Goal: Task Accomplishment & Management: Complete application form

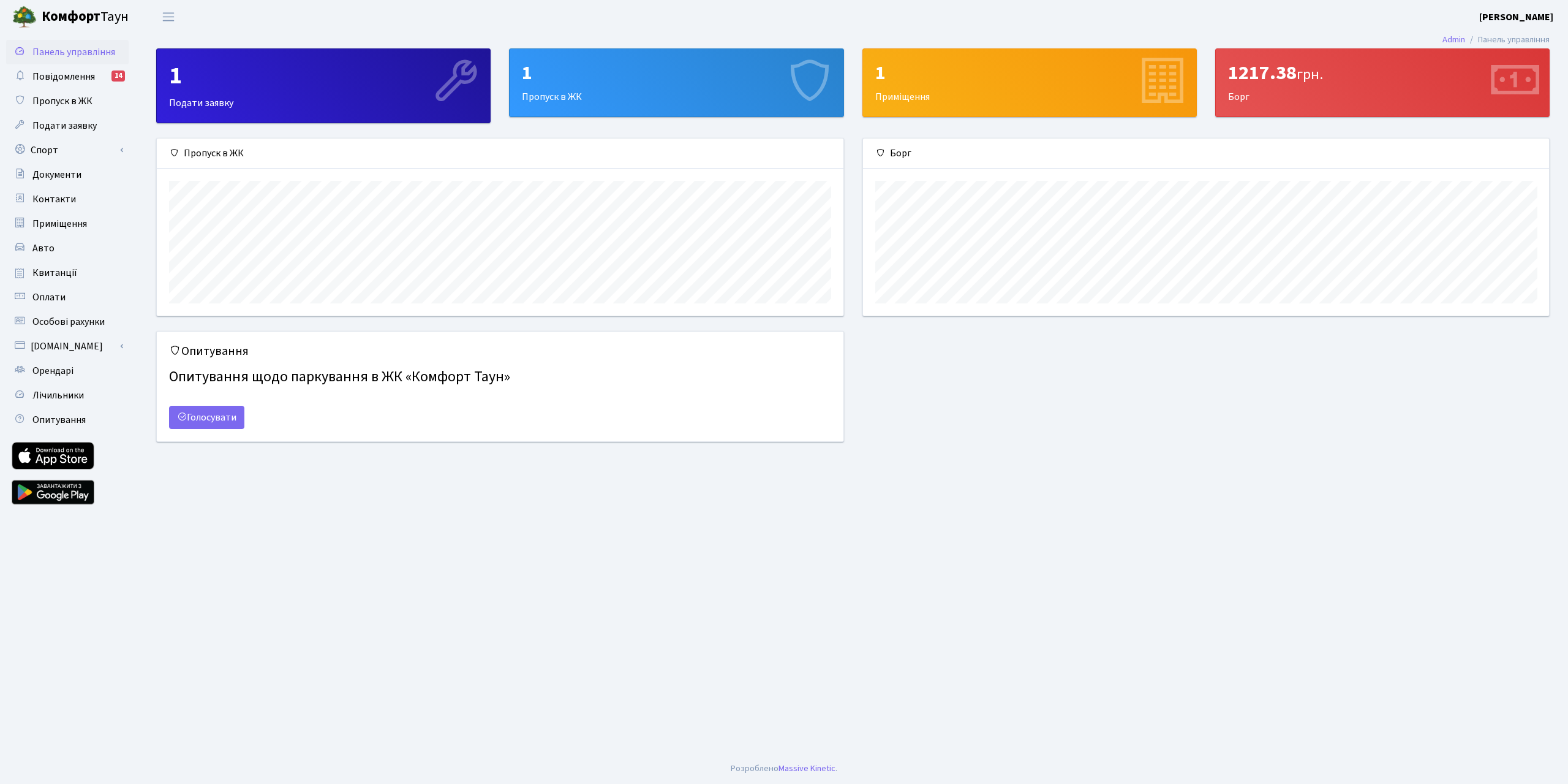
scroll to position [177, 686]
click at [52, 369] on span "Орендарі" at bounding box center [52, 370] width 41 height 13
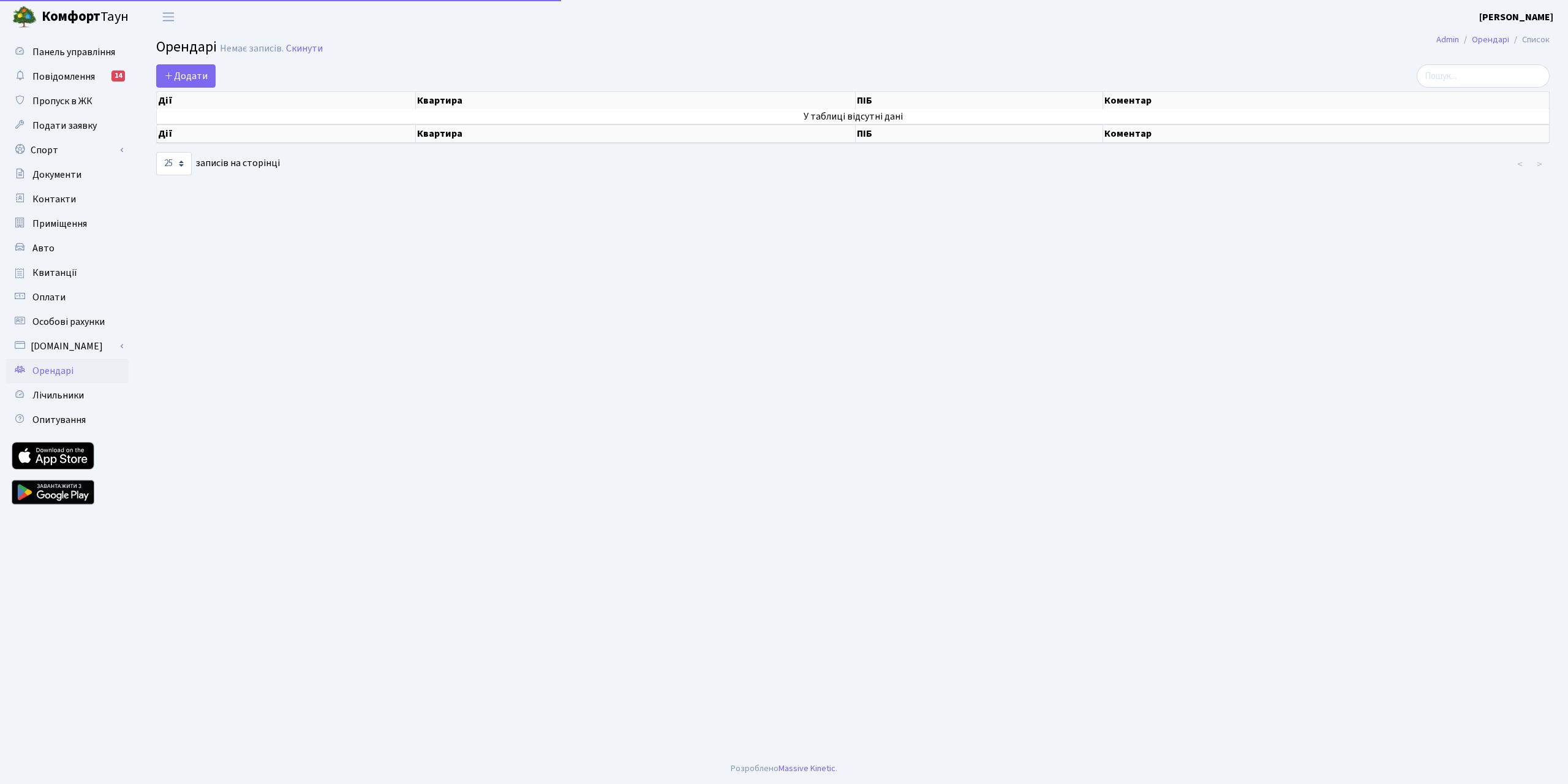
select select "25"
click at [170, 80] on icon at bounding box center [169, 75] width 10 height 10
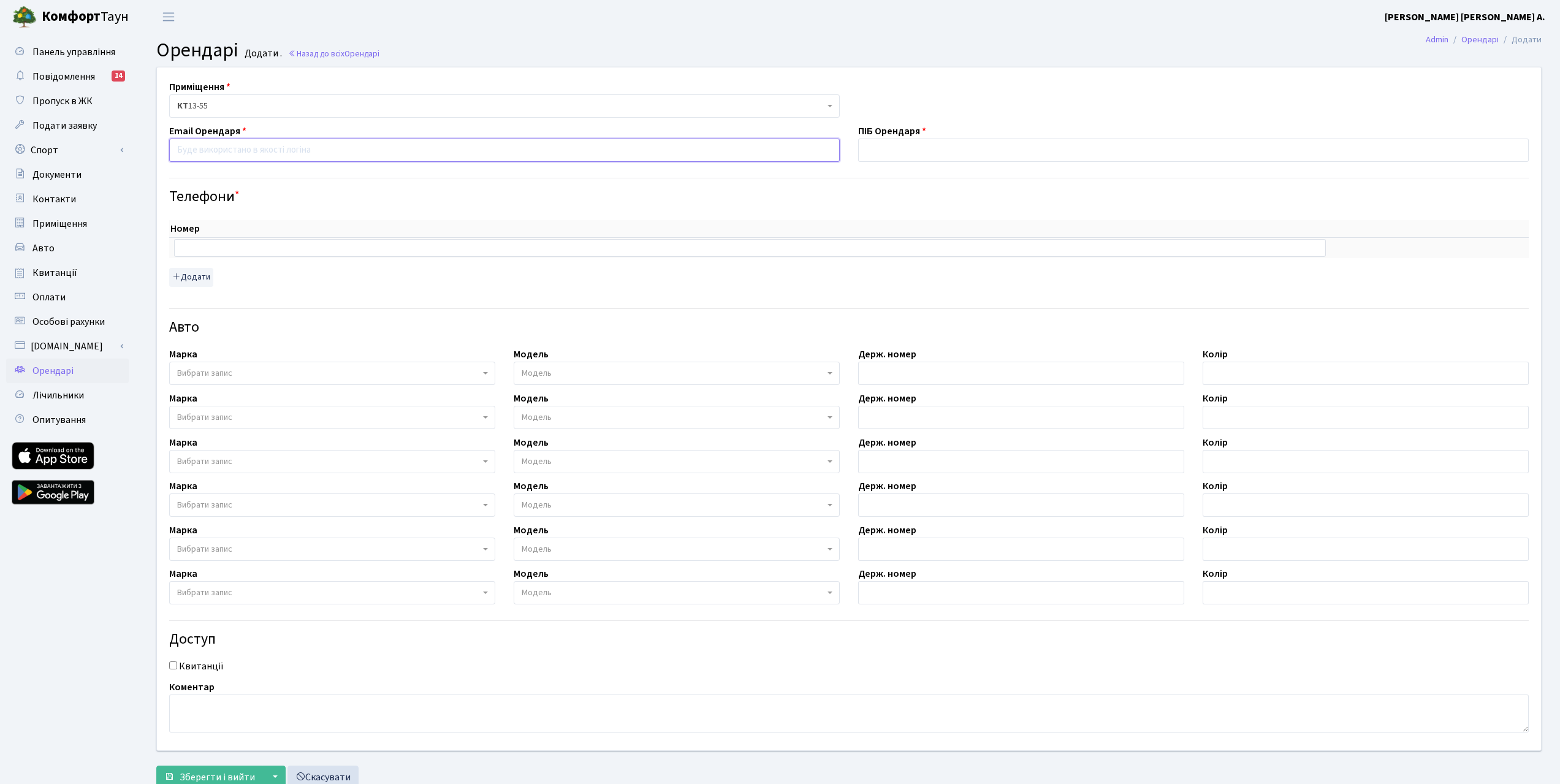
click at [297, 152] on input "email" at bounding box center [504, 150] width 671 height 24
click at [228, 151] on input "email" at bounding box center [504, 150] width 671 height 24
paste input "ilonaburyk@gmail.com"
type input "ilonaburyk@gmail.com"
click at [1038, 152] on input "text" at bounding box center [1194, 150] width 671 height 24
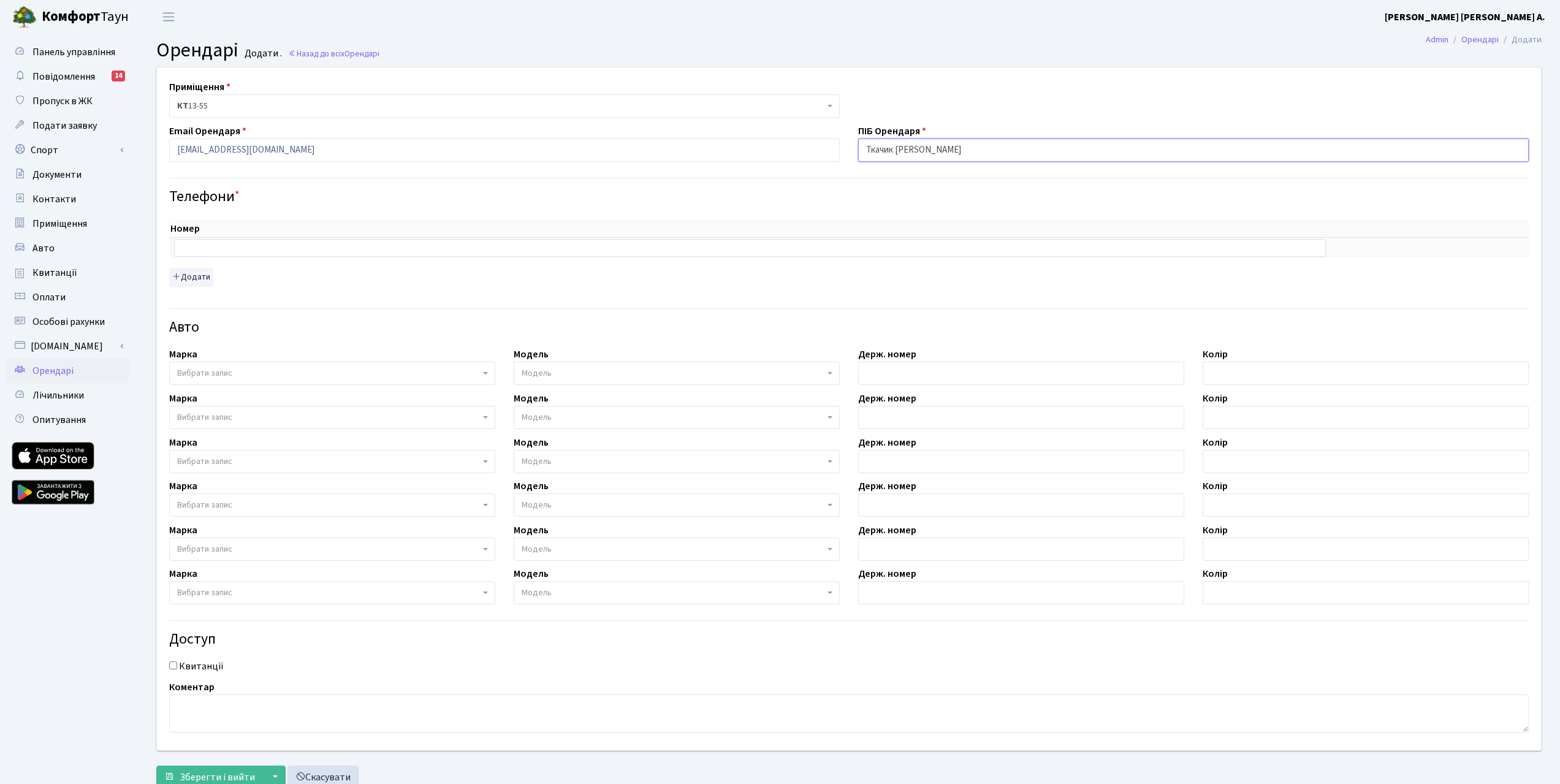
type input "[PERSON_NAME]"
click at [217, 250] on input "text" at bounding box center [750, 248] width 1152 height 18
click at [224, 250] on input "text" at bounding box center [750, 248] width 1152 height 18
paste input "0509705336"
type input "0509705336"
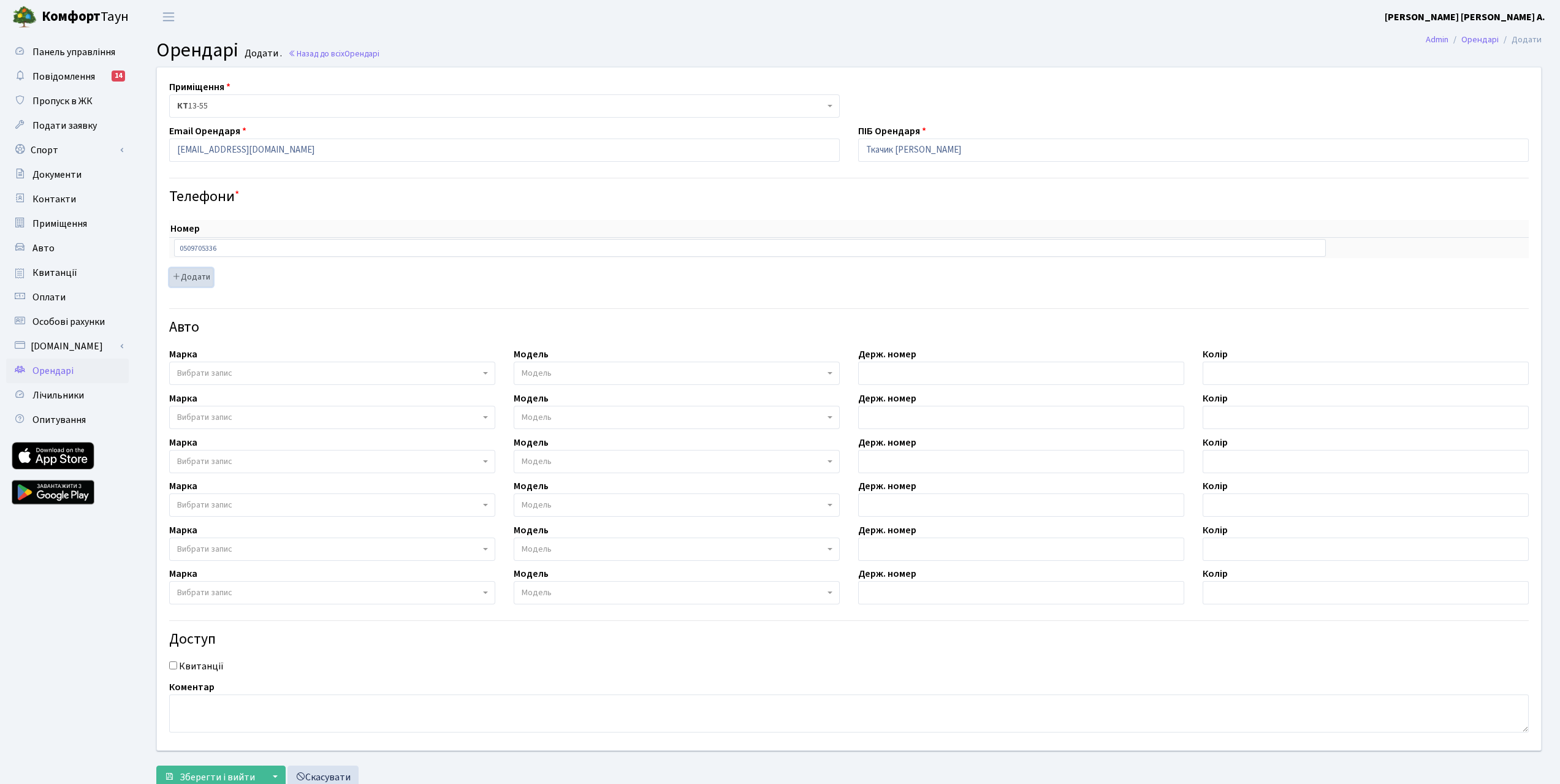
click at [188, 279] on button "Додати" at bounding box center [191, 277] width 44 height 19
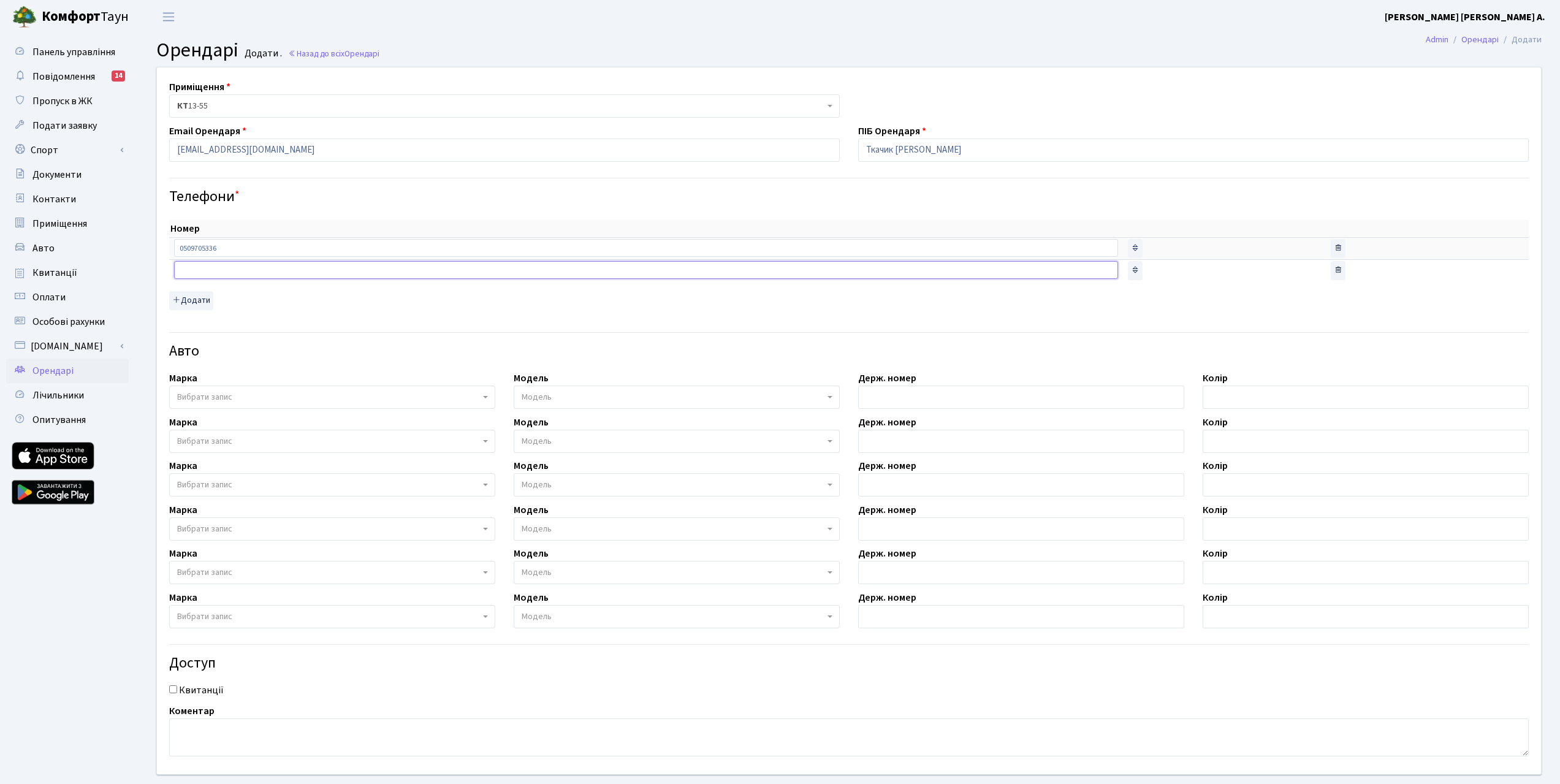
click at [199, 268] on input "text" at bounding box center [646, 270] width 945 height 18
paste input "0968844881"
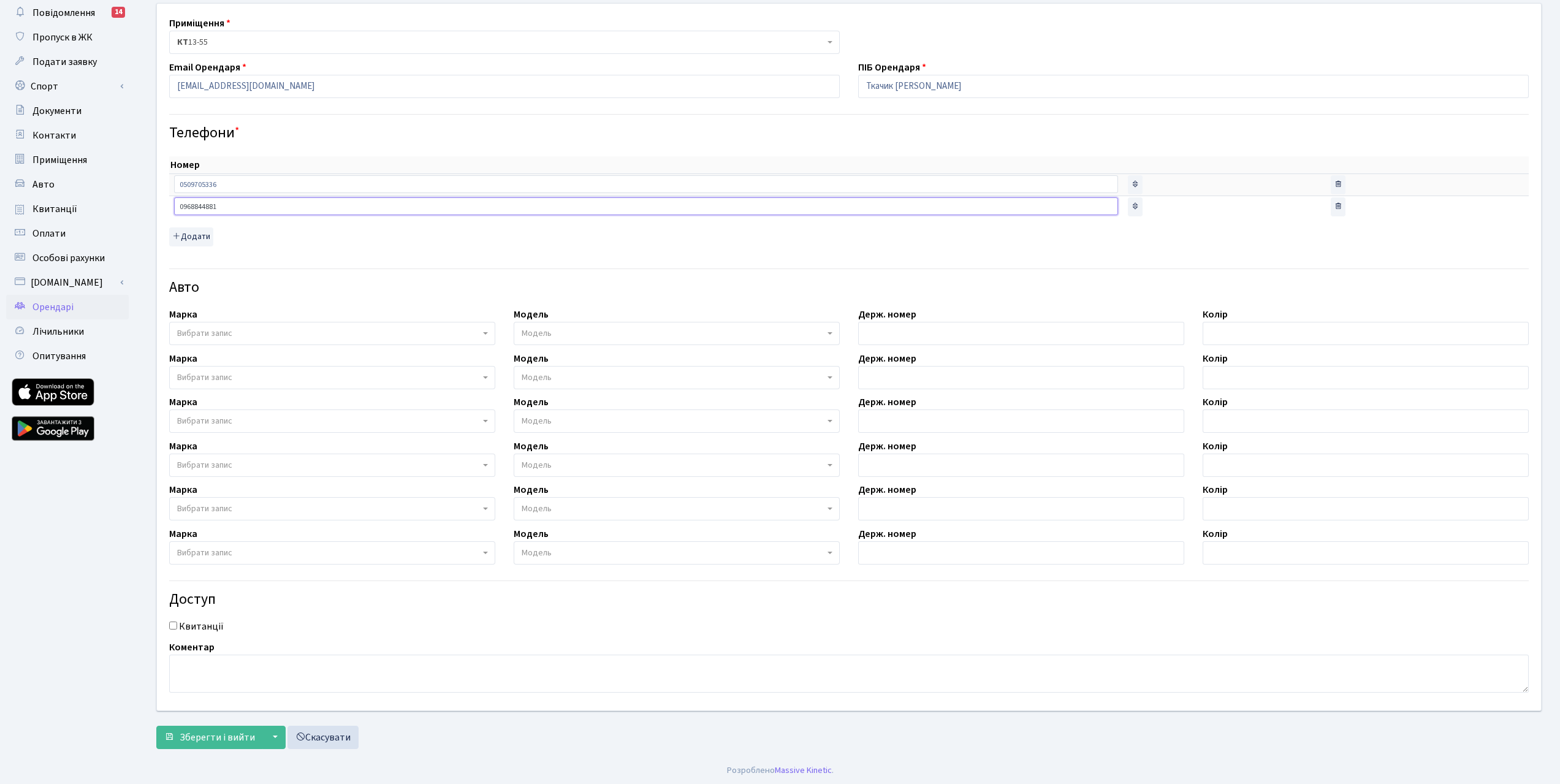
scroll to position [66, 0]
type input "0968844881"
click at [226, 732] on span "Зберегти і вийти" at bounding box center [217, 735] width 75 height 13
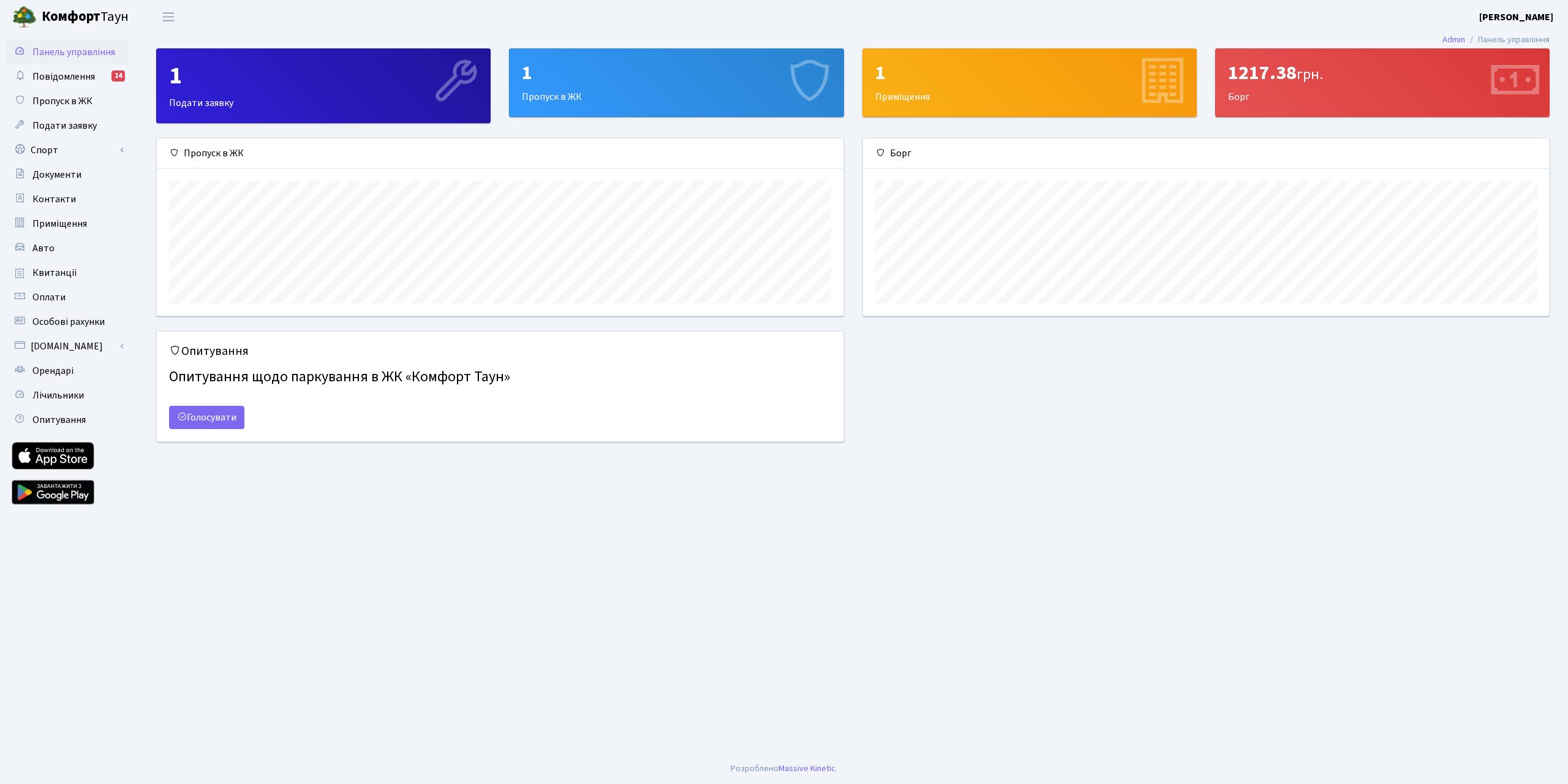
scroll to position [177, 686]
click at [66, 370] on span "Орендарі" at bounding box center [52, 370] width 41 height 13
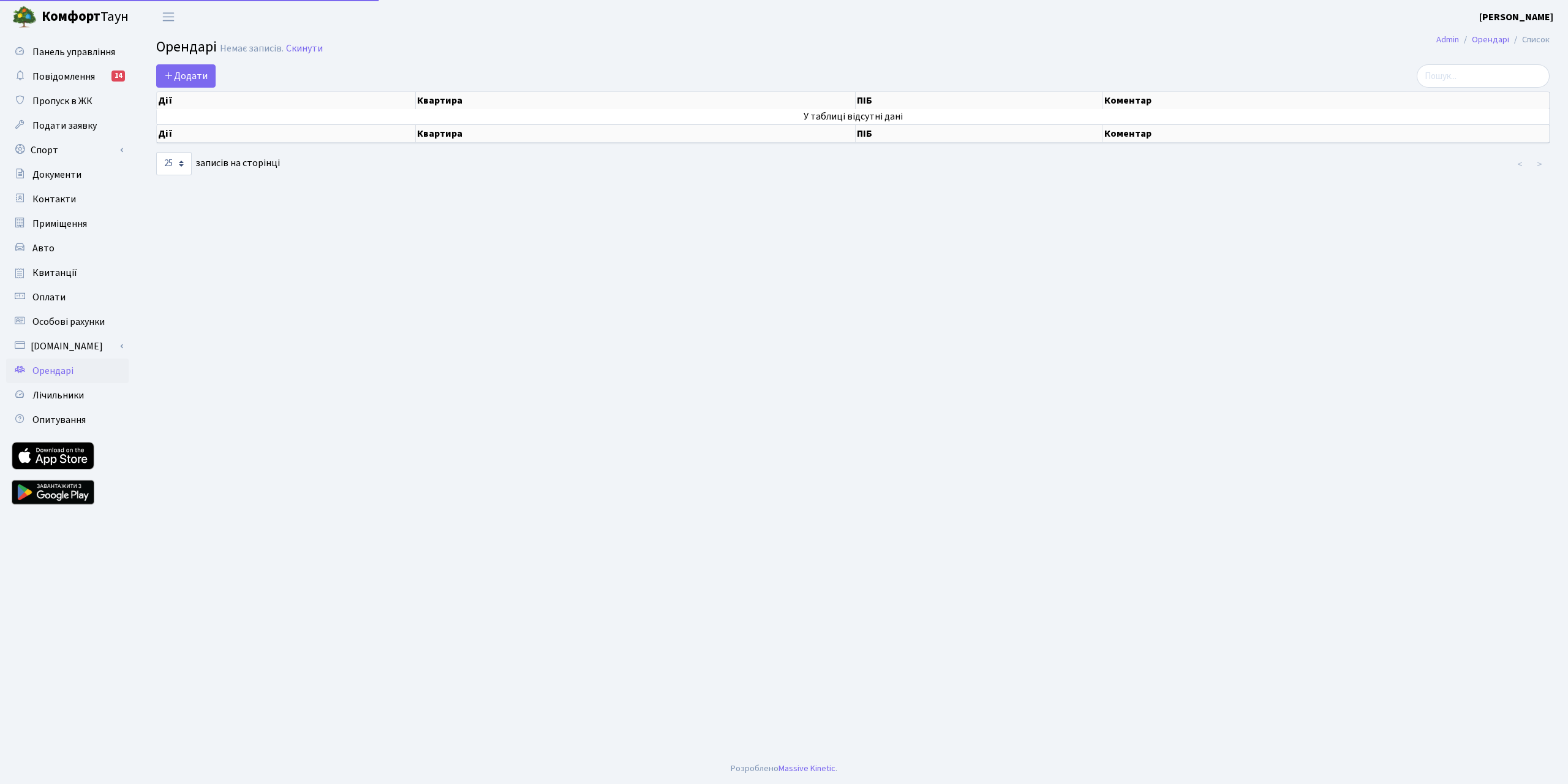
select select "25"
click at [167, 75] on icon at bounding box center [169, 75] width 10 height 10
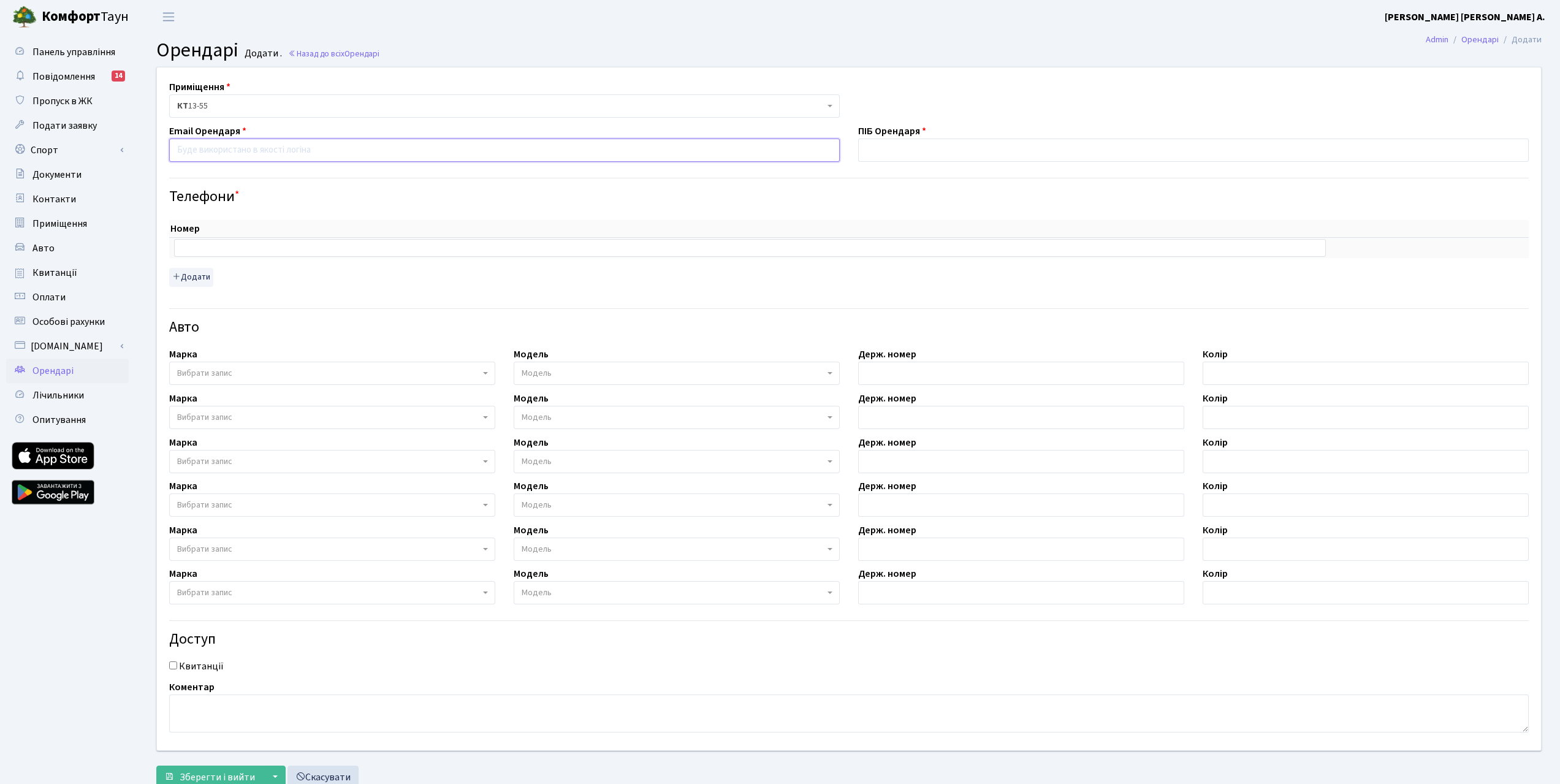
click at [242, 148] on input "email" at bounding box center [504, 150] width 671 height 24
paste input "[EMAIL_ADDRESS][DOMAIN_NAME]"
type input "[EMAIL_ADDRESS][DOMAIN_NAME]"
click at [951, 144] on input "text" at bounding box center [1194, 150] width 671 height 24
type input "Ткачик Ілона Олегівна"
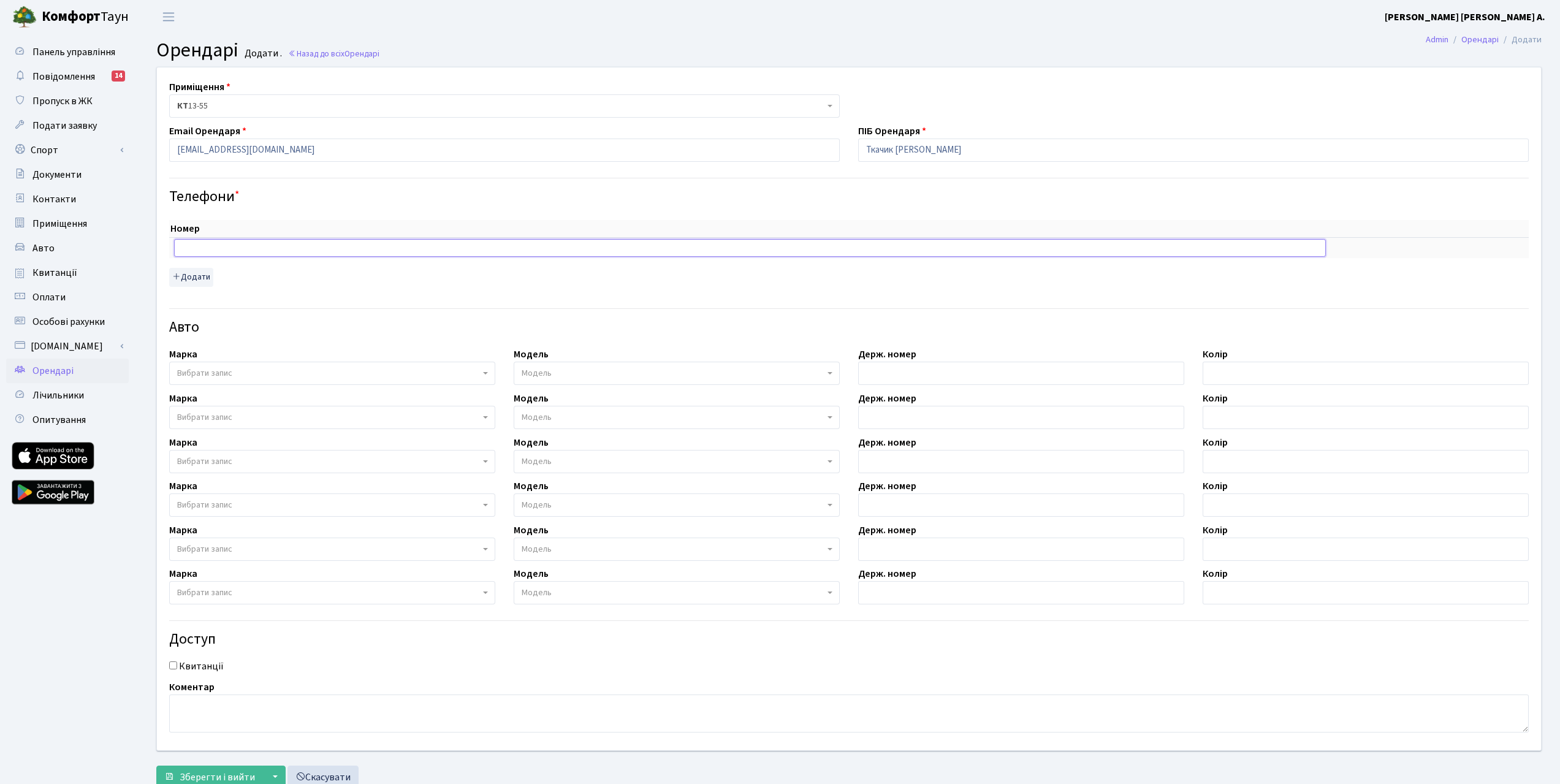
click at [200, 241] on input "text" at bounding box center [750, 248] width 1152 height 18
paste input "0509705336"
type input "0509705336"
click at [200, 281] on button "Додати" at bounding box center [191, 277] width 44 height 19
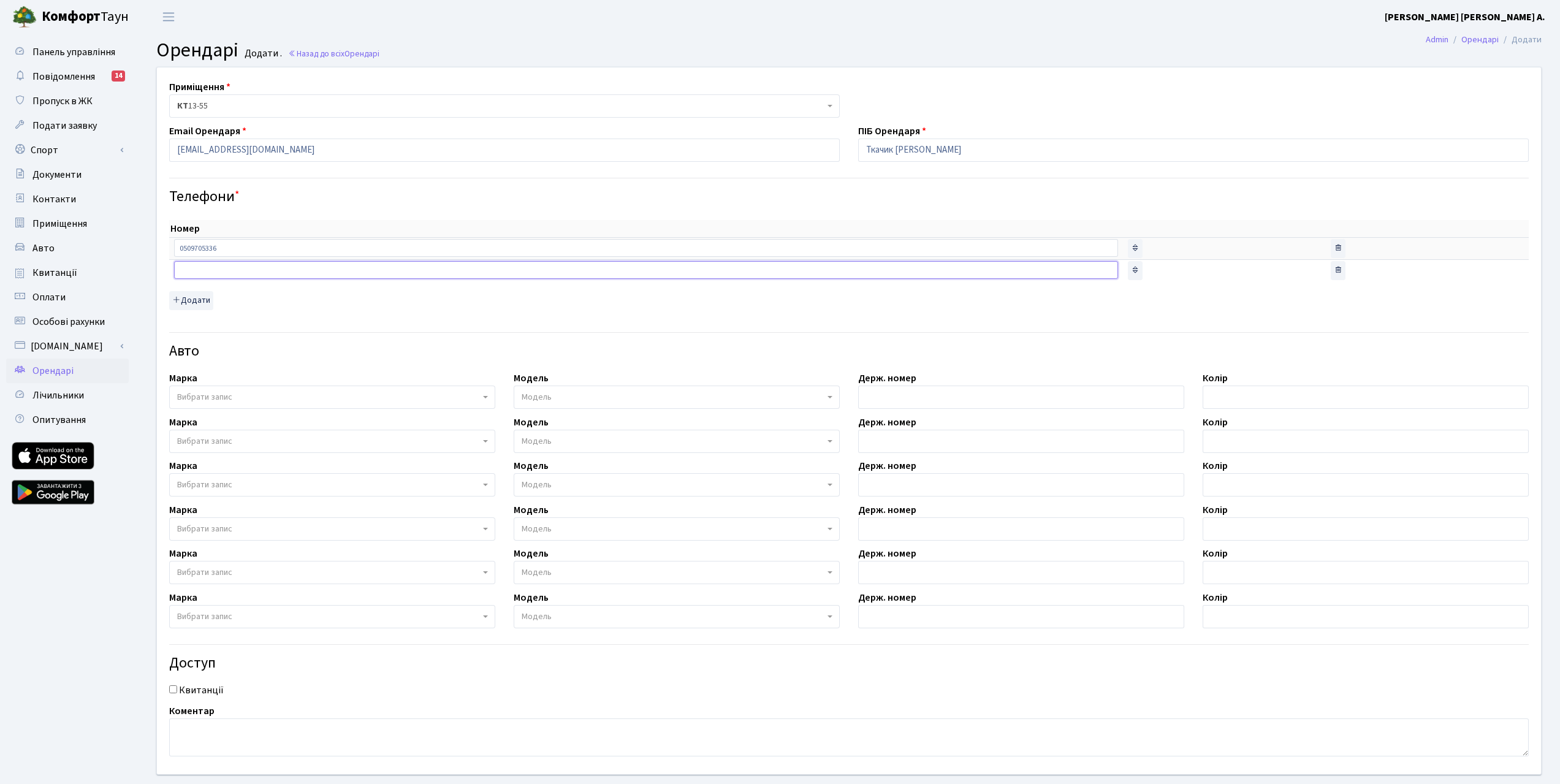
click at [206, 265] on input "text" at bounding box center [646, 270] width 945 height 18
paste input "0968844881"
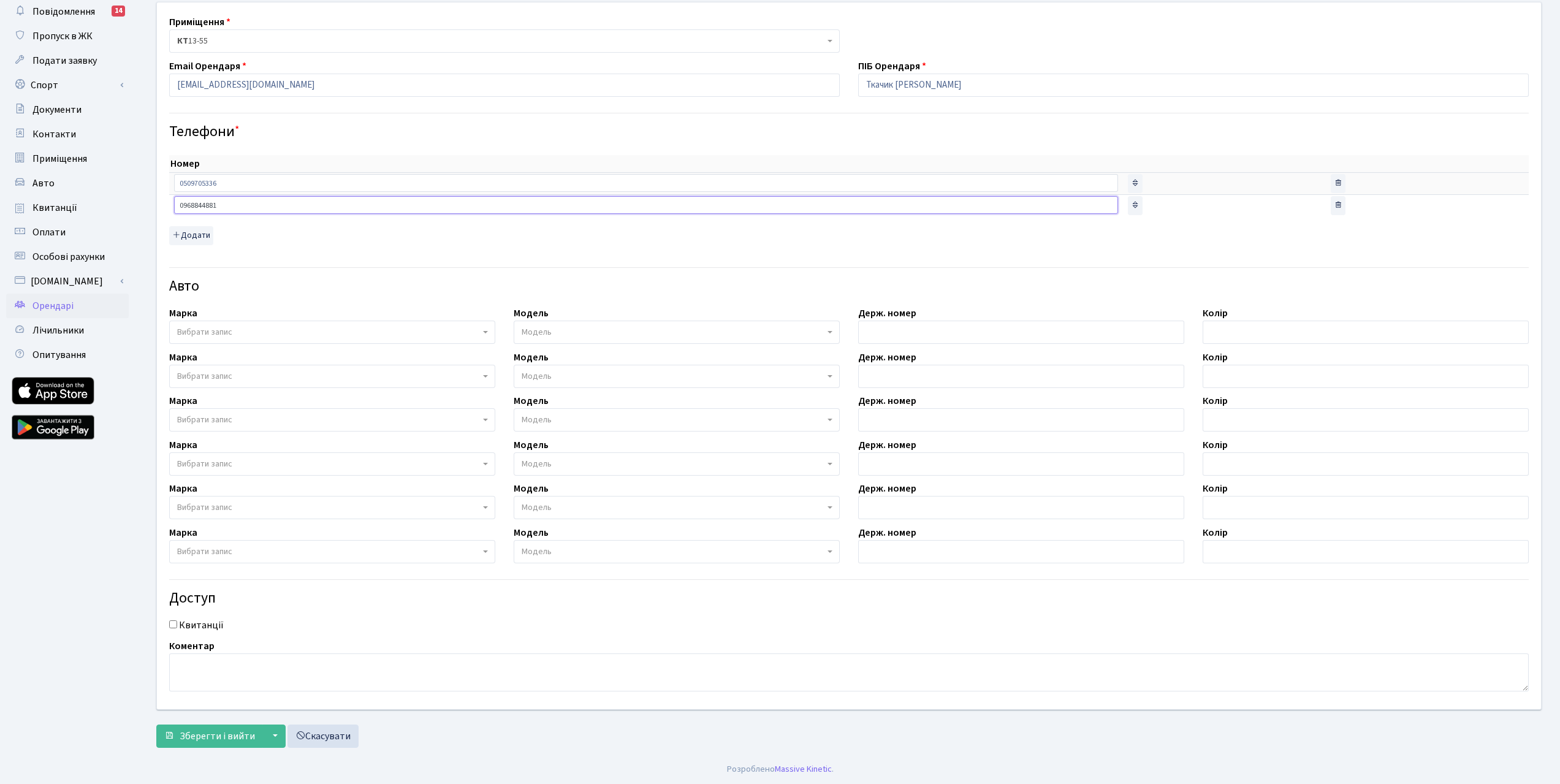
scroll to position [66, 0]
type input "0968844881"
click at [226, 732] on span "Зберегти і вийти" at bounding box center [217, 735] width 75 height 13
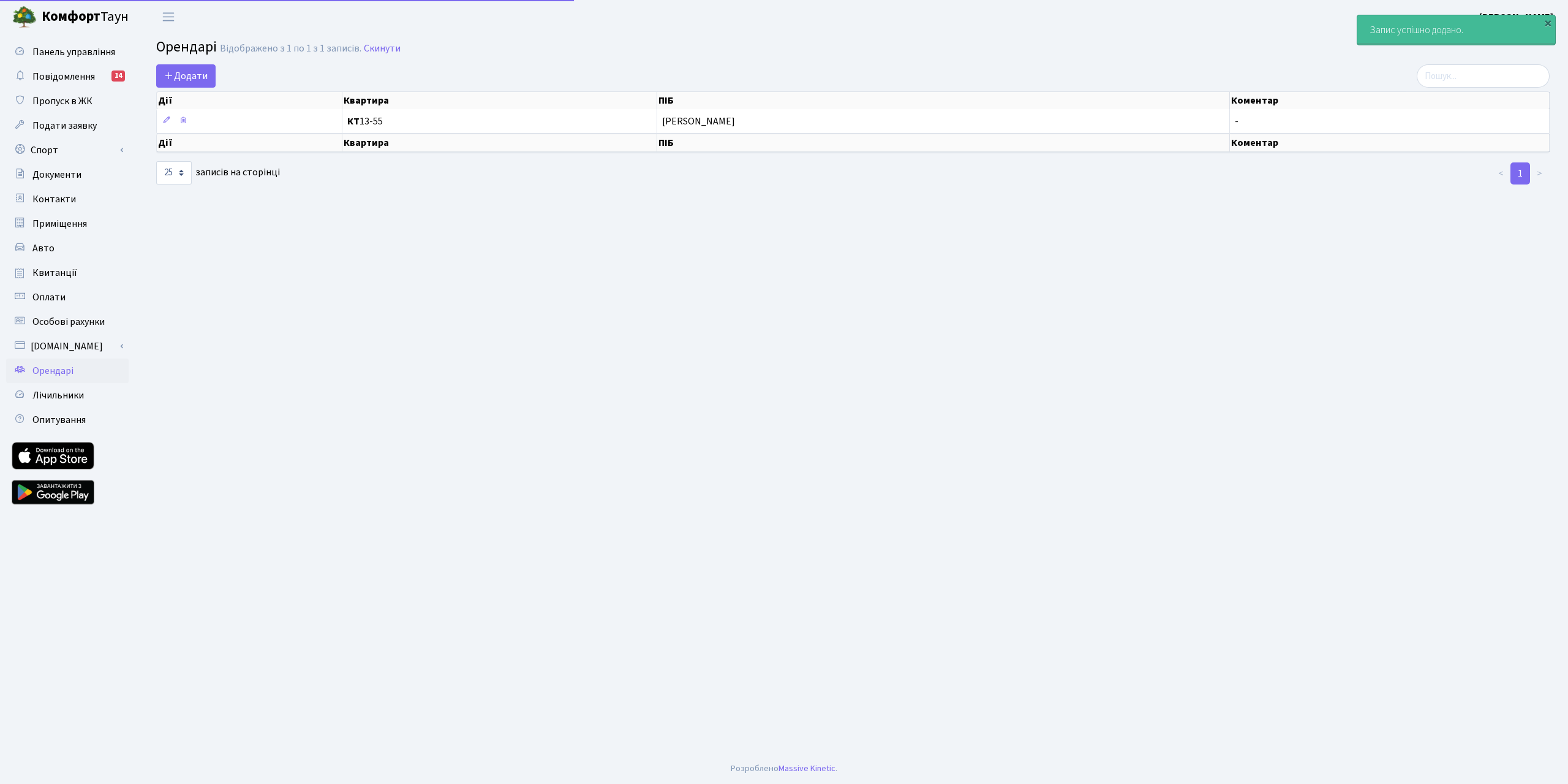
select select "25"
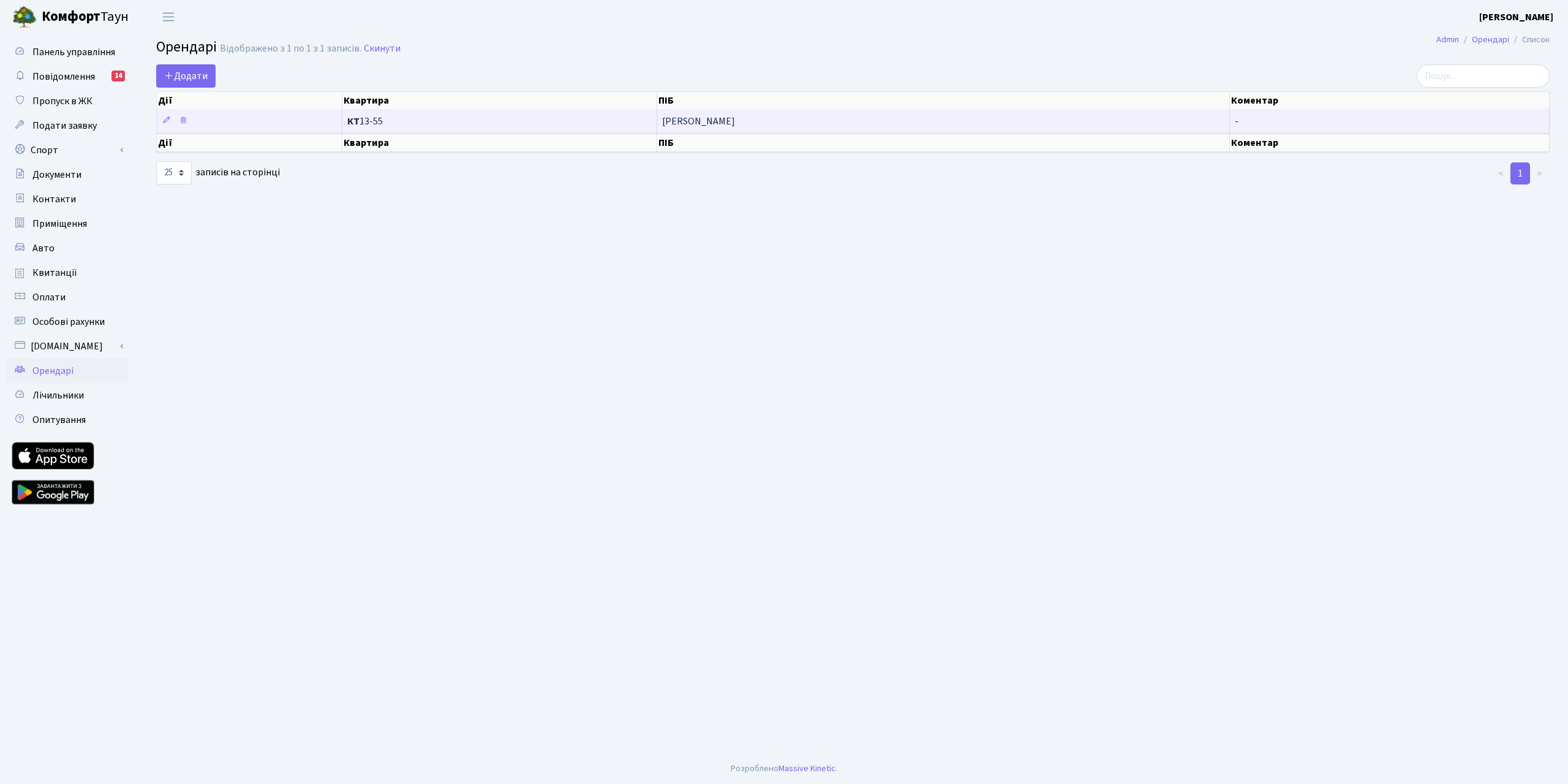
click at [744, 116] on td "[PERSON_NAME]" at bounding box center [944, 121] width 573 height 24
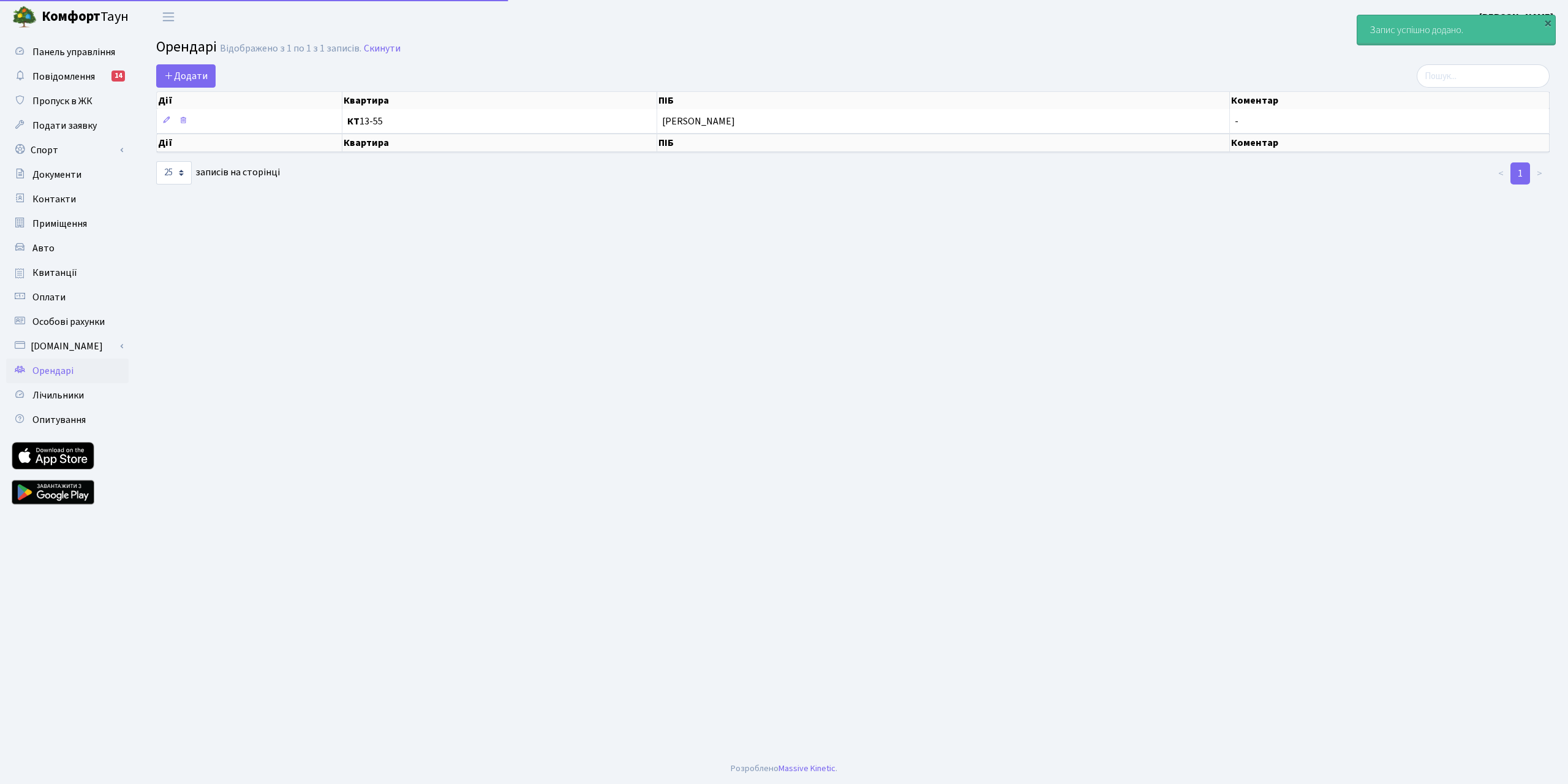
select select "25"
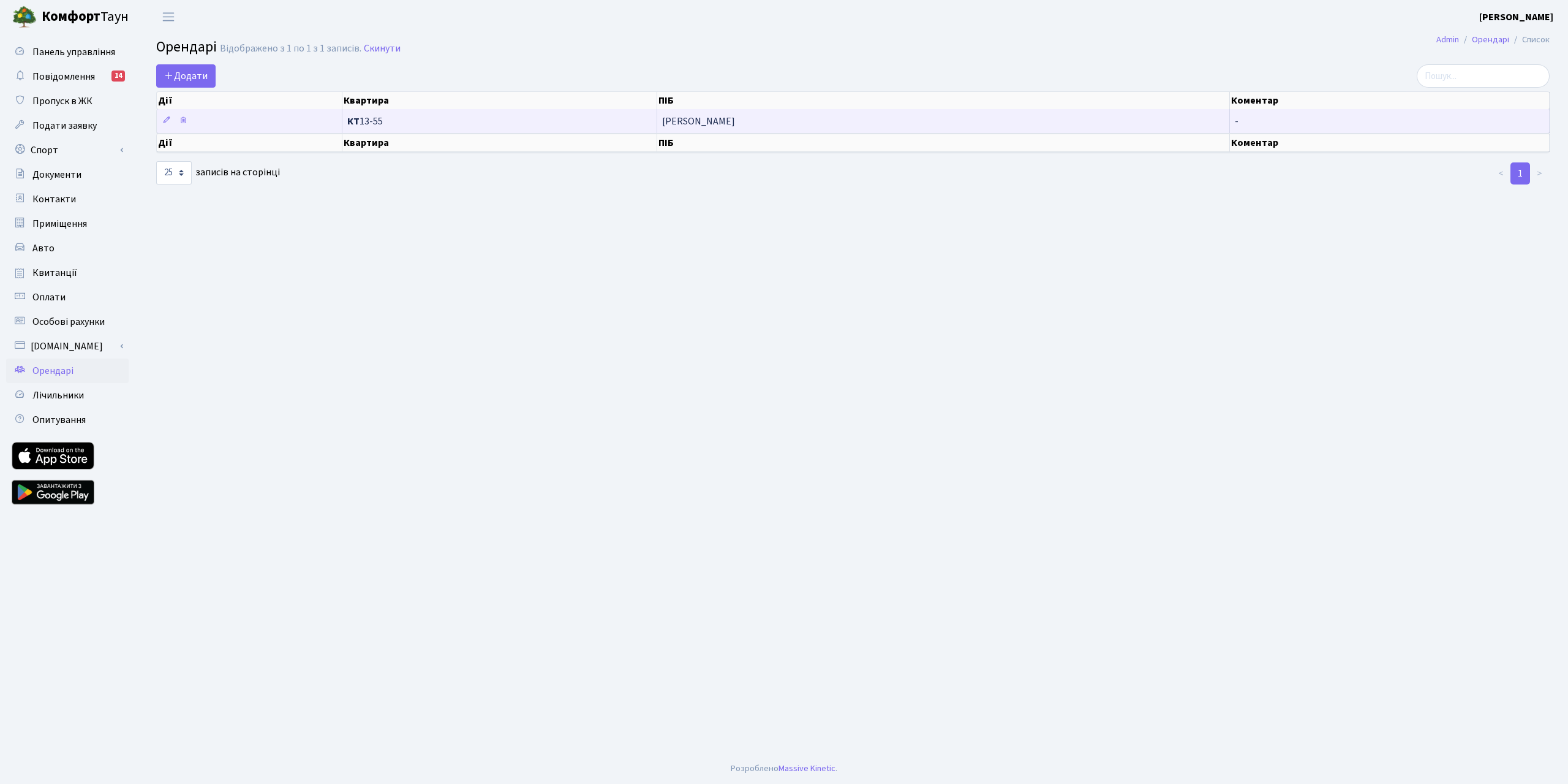
click at [456, 117] on span "КТ 13-55" at bounding box center [499, 121] width 304 height 10
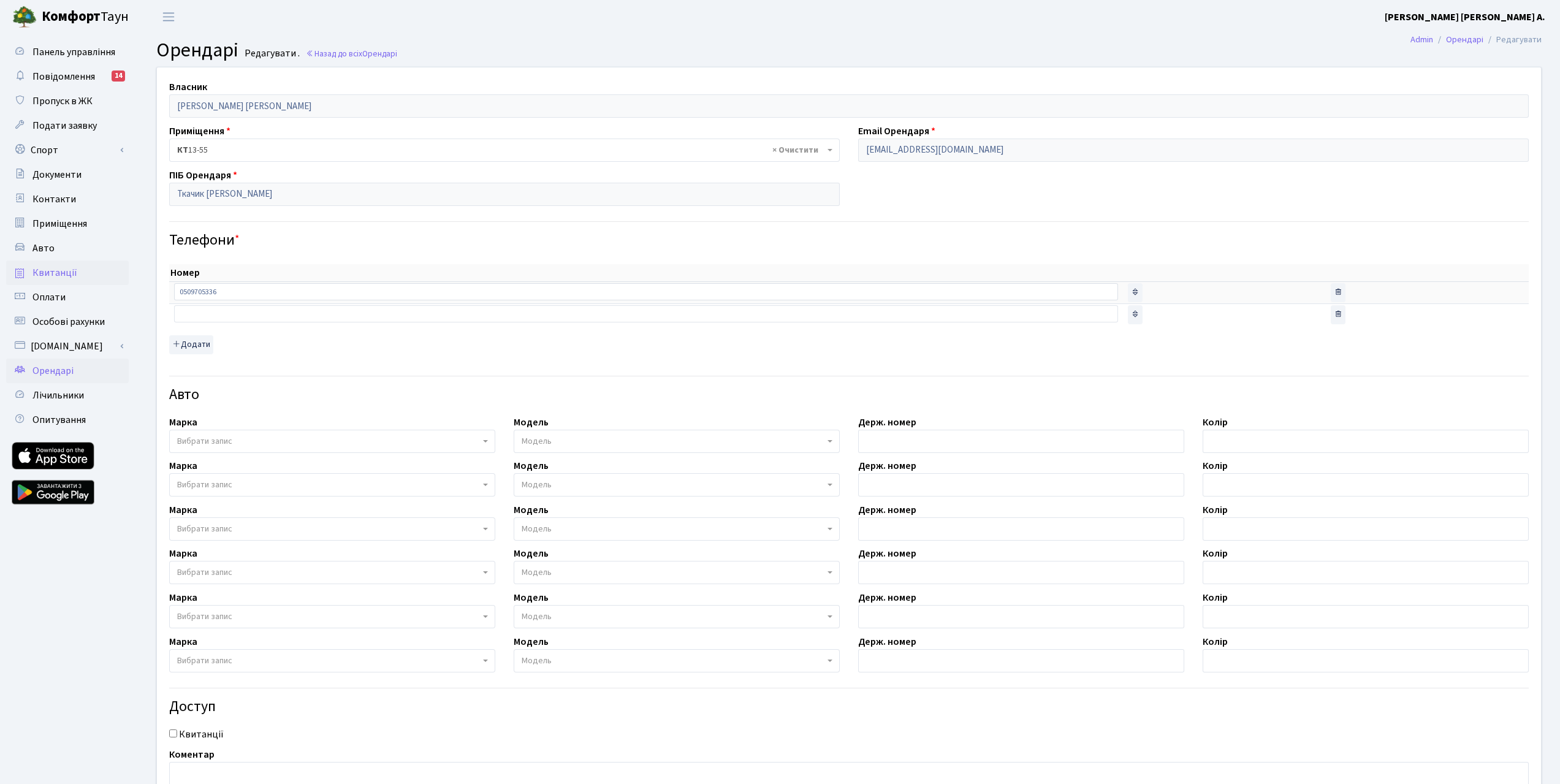
click at [45, 264] on link "Квитанції" at bounding box center [67, 273] width 123 height 24
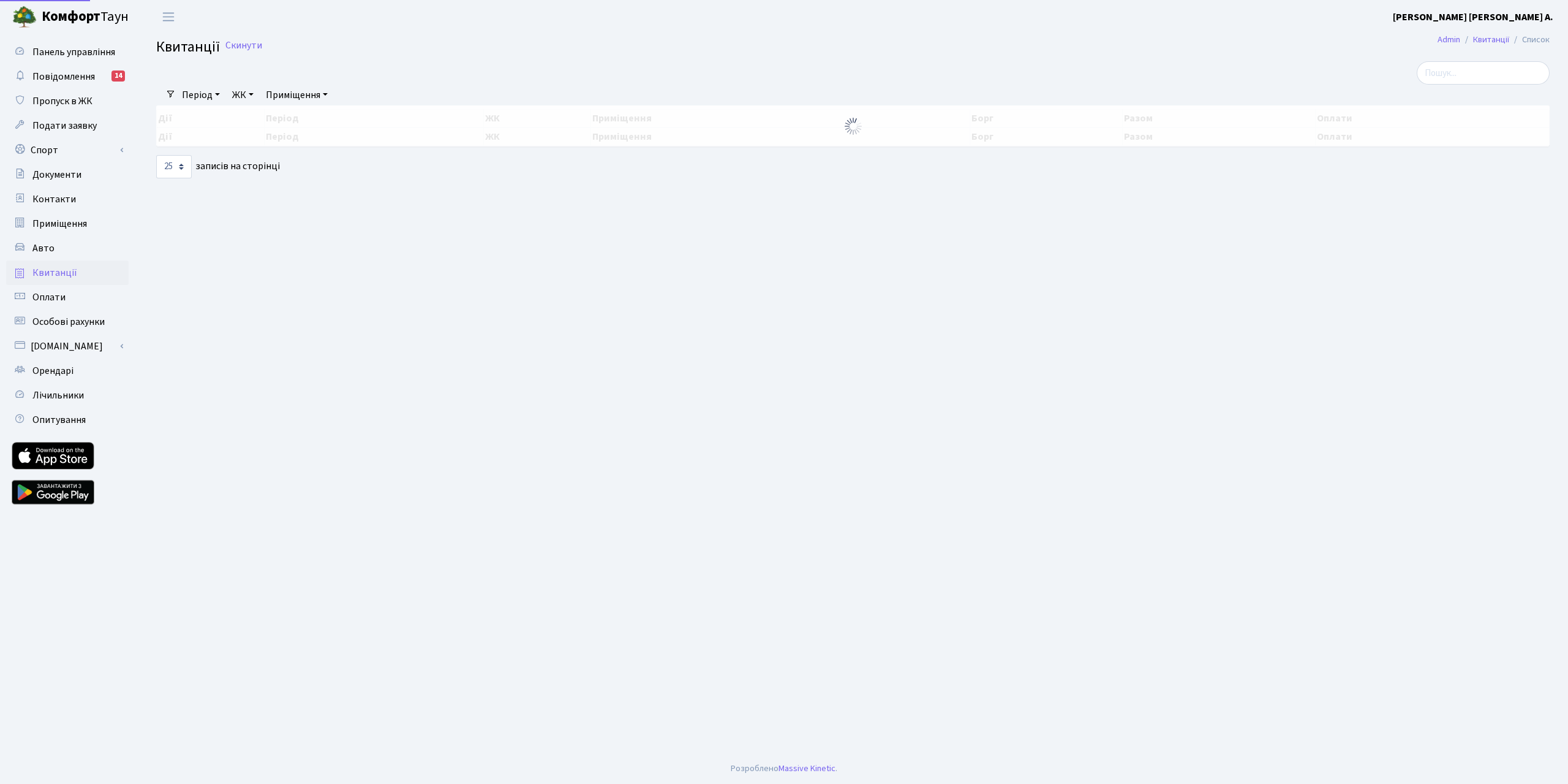
select select "25"
